Goal: Task Accomplishment & Management: Use online tool/utility

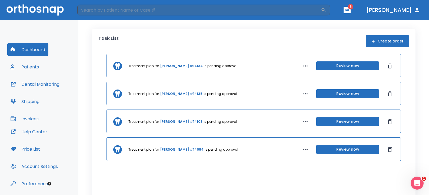
click at [33, 68] on button "Patients" at bounding box center [24, 66] width 35 height 13
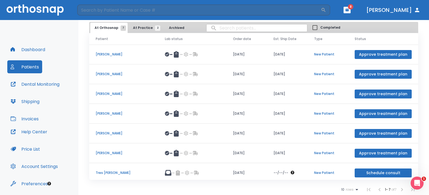
click at [32, 52] on button "Dashboard" at bounding box center [27, 49] width 41 height 13
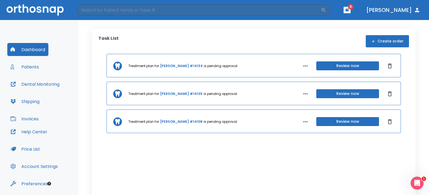
click at [41, 85] on button "Dental Monitoring" at bounding box center [34, 83] width 55 height 13
click at [24, 68] on button "Patients" at bounding box center [24, 66] width 35 height 13
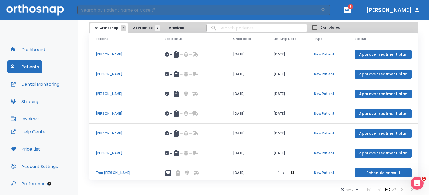
click at [364, 5] on header "​ 8 [PERSON_NAME]" at bounding box center [214, 10] width 429 height 20
click at [350, 7] on button "button" at bounding box center [346, 10] width 7 height 6
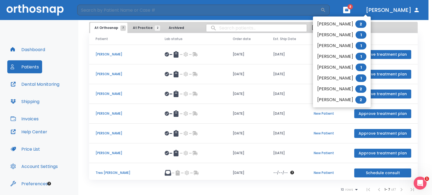
click at [333, 98] on li "[PERSON_NAME] 2" at bounding box center [342, 99] width 58 height 11
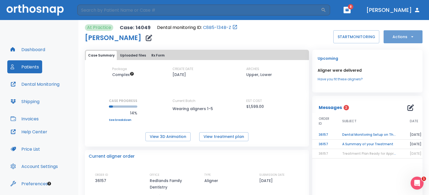
click at [401, 34] on button "Actions" at bounding box center [402, 36] width 39 height 13
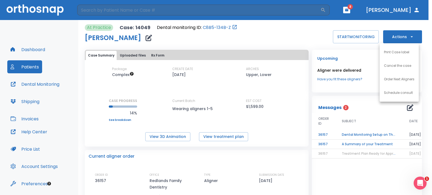
click at [300, 29] on div at bounding box center [216, 97] width 432 height 195
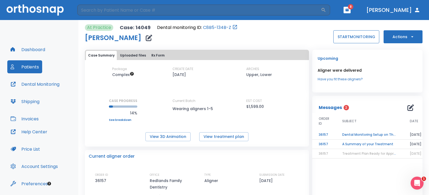
click at [337, 37] on button "START MONITORING" at bounding box center [356, 36] width 46 height 13
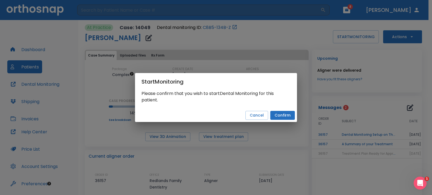
click at [284, 115] on button "Confirm" at bounding box center [282, 115] width 25 height 9
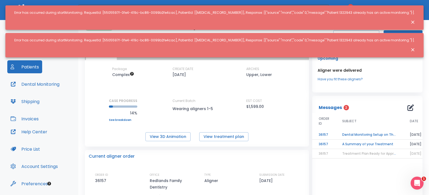
click at [410, 47] on icon "Close notification" at bounding box center [412, 49] width 5 height 5
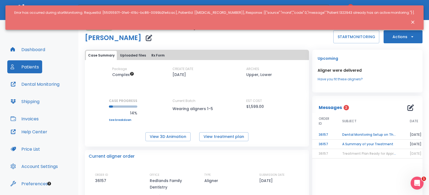
click at [412, 19] on icon "Close notification" at bounding box center [412, 21] width 5 height 5
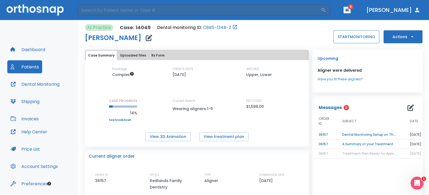
click at [337, 38] on button "START MONITORING" at bounding box center [356, 36] width 46 height 13
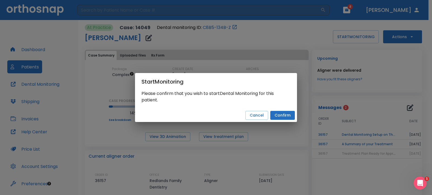
click at [288, 114] on button "Confirm" at bounding box center [282, 115] width 25 height 9
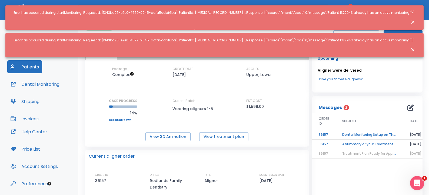
click at [419, 184] on icon "Open Intercom Messenger" at bounding box center [416, 182] width 9 height 9
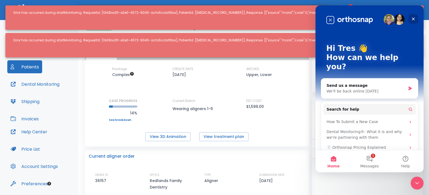
click at [410, 18] on div "Close" at bounding box center [413, 19] width 10 height 10
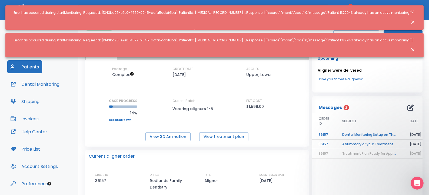
click at [412, 47] on icon "Close notification" at bounding box center [412, 49] width 5 height 5
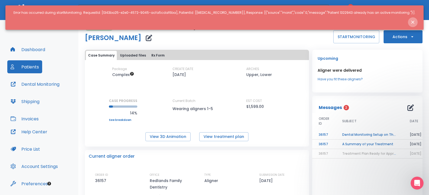
click at [412, 19] on icon "Close notification" at bounding box center [412, 21] width 5 height 5
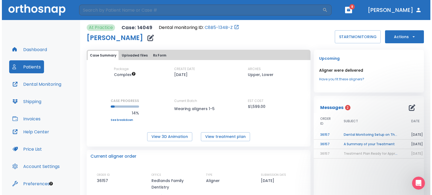
scroll to position [27, 0]
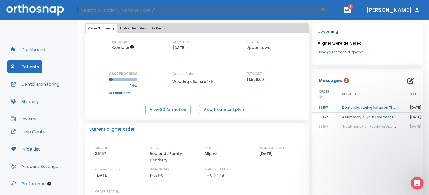
click at [361, 109] on td "Dental Monitoring Setup on The Delivery Day" at bounding box center [369, 107] width 68 height 9
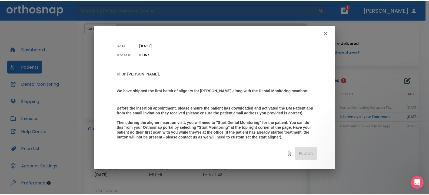
scroll to position [54, 0]
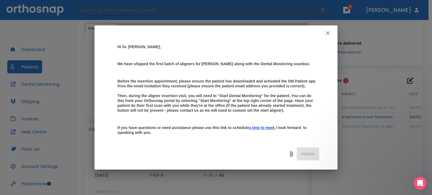
click at [326, 33] on icon "button" at bounding box center [328, 33] width 6 height 6
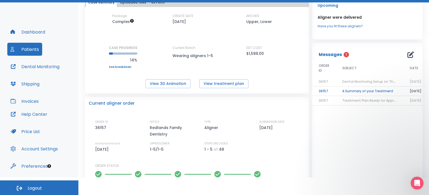
scroll to position [0, 0]
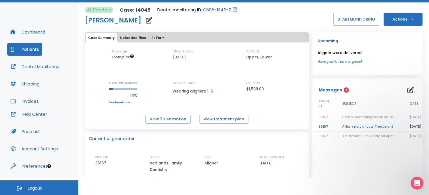
click at [150, 18] on icon "button" at bounding box center [149, 20] width 6 height 6
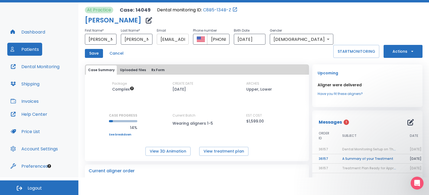
drag, startPoint x: 188, startPoint y: 41, endPoint x: 198, endPoint y: 42, distance: 10.0
click at [188, 41] on input "[EMAIL_ADDRESS][DOMAIN_NAME]" at bounding box center [173, 39] width 32 height 11
drag, startPoint x: 184, startPoint y: 38, endPoint x: 161, endPoint y: 40, distance: 22.5
click at [159, 41] on div "First Name * [PERSON_NAME] ​ Last Name * [PERSON_NAME] ​ Email [EMAIL_ADDRESS][…" at bounding box center [209, 35] width 248 height 17
click at [188, 49] on div "Save Cancel" at bounding box center [209, 53] width 248 height 9
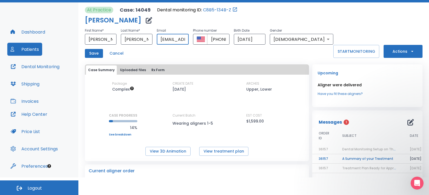
drag, startPoint x: 180, startPoint y: 39, endPoint x: 172, endPoint y: 41, distance: 8.8
click at [172, 41] on input "[EMAIL_ADDRESS][DOMAIN_NAME]" at bounding box center [173, 39] width 32 height 11
click at [188, 39] on input "[EMAIL_ADDRESS][DOMAIN_NAME]" at bounding box center [173, 39] width 32 height 11
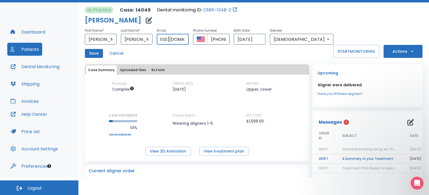
scroll to position [0, 34]
click at [185, 39] on input "[EMAIL_ADDRESS][DOMAIN_NAME]" at bounding box center [173, 39] width 32 height 11
type input "[EMAIL_ADDRESS][DOMAIN_NAME]"
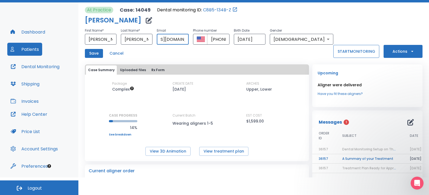
click at [345, 50] on button "START MONITORING" at bounding box center [356, 51] width 46 height 13
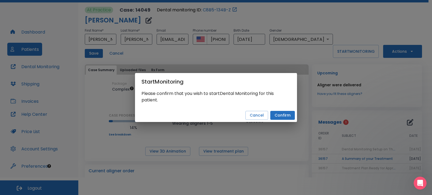
click at [282, 114] on button "Confirm" at bounding box center [282, 115] width 25 height 9
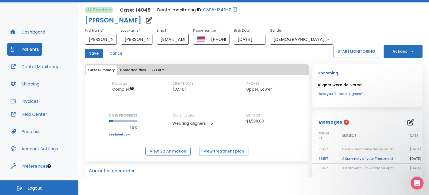
click at [163, 153] on button "View 3D Animation" at bounding box center [167, 151] width 45 height 9
